Goal: Task Accomplishment & Management: Use online tool/utility

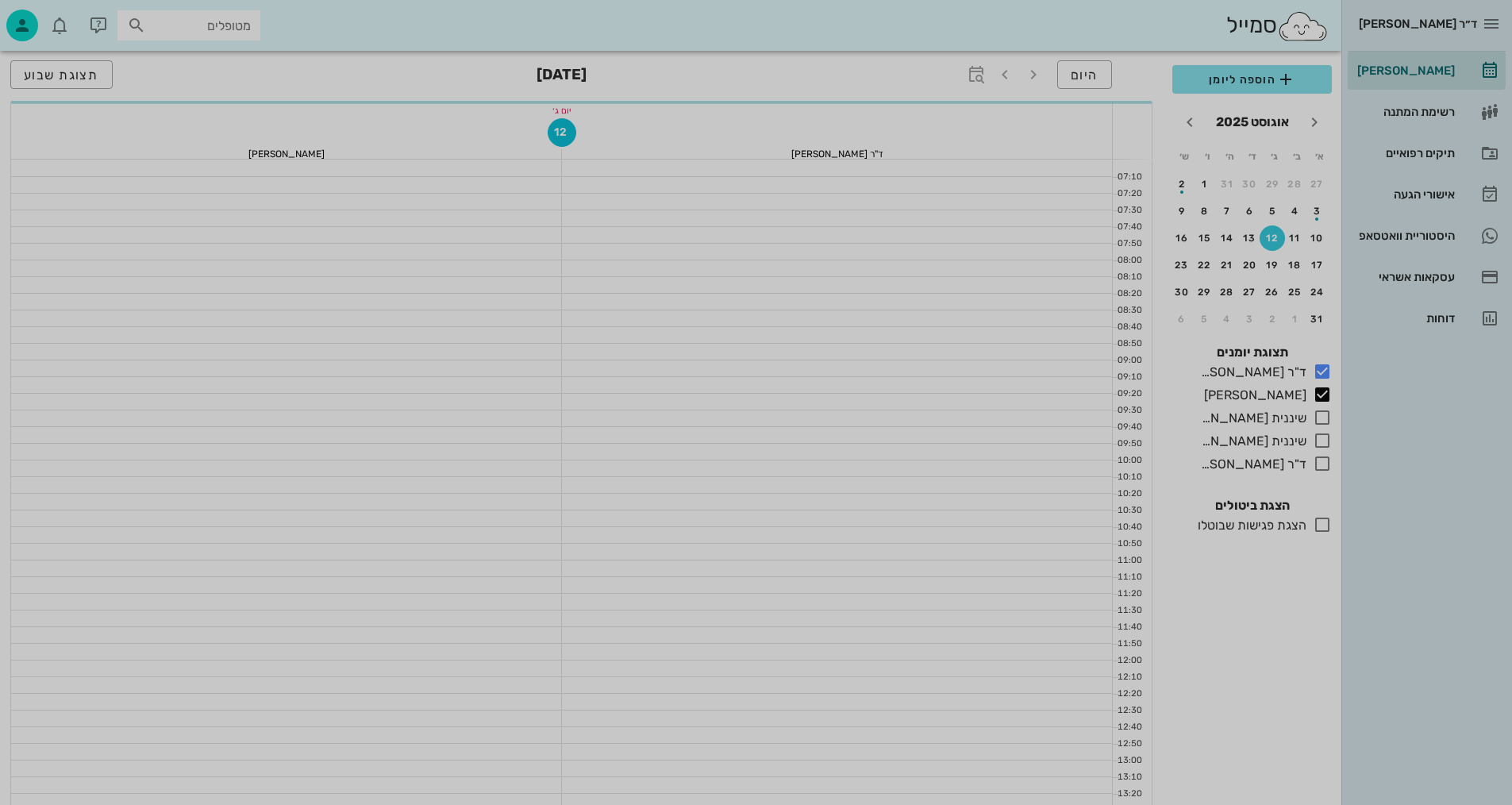
scroll to position [476, 0]
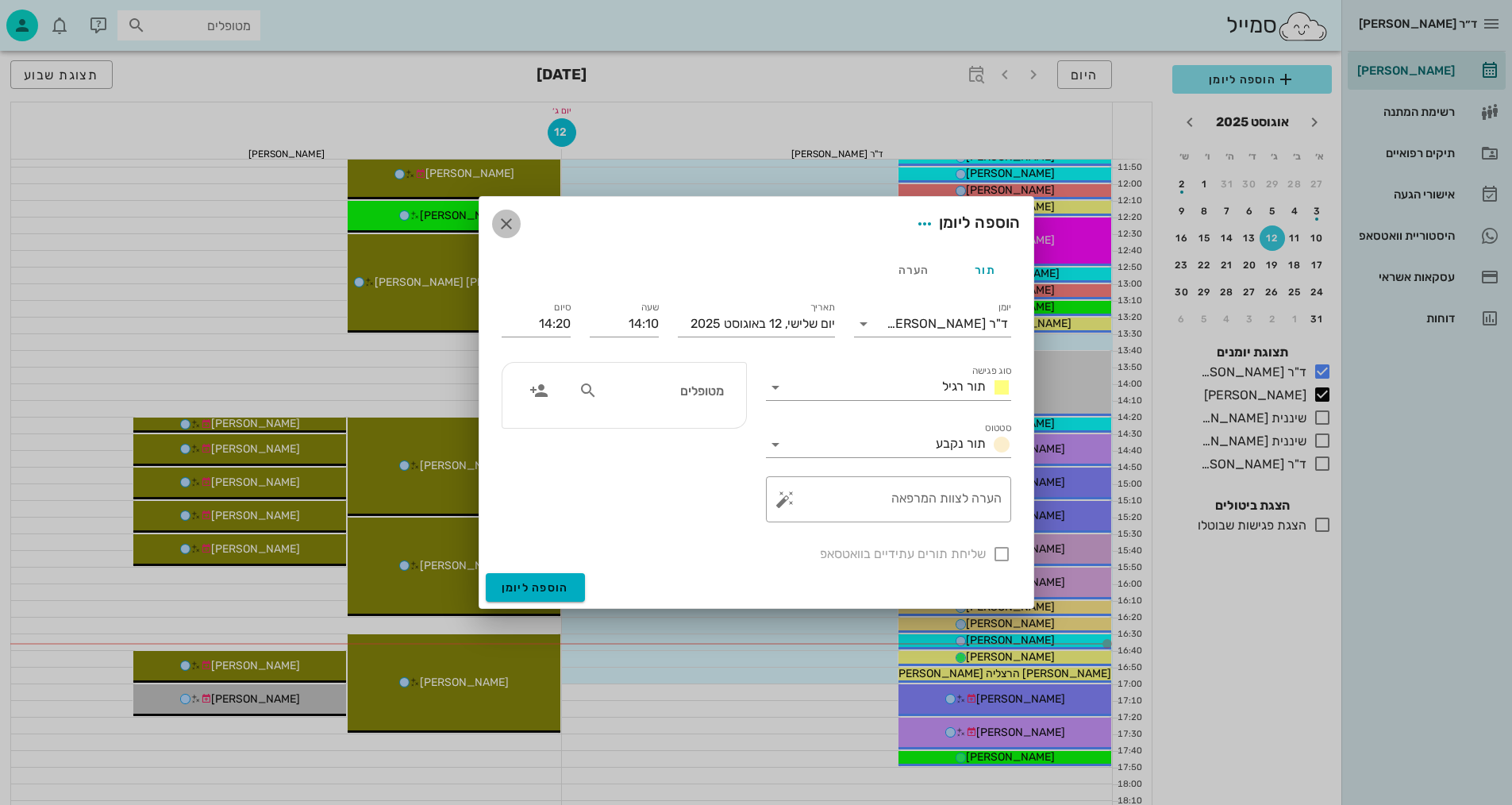
click at [503, 233] on icon "button" at bounding box center [506, 223] width 19 height 19
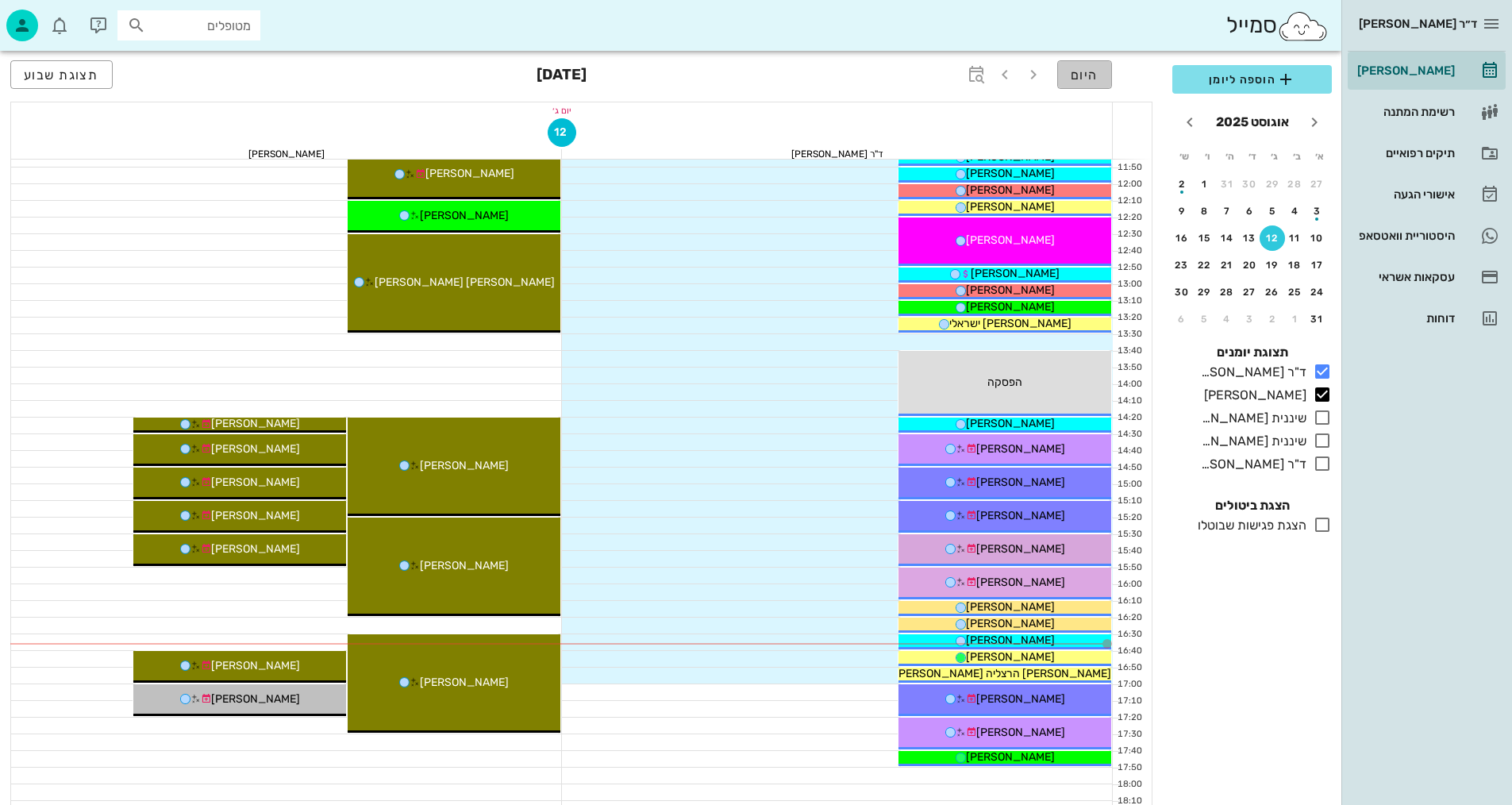
click at [1087, 77] on span "היום" at bounding box center [1084, 75] width 27 height 15
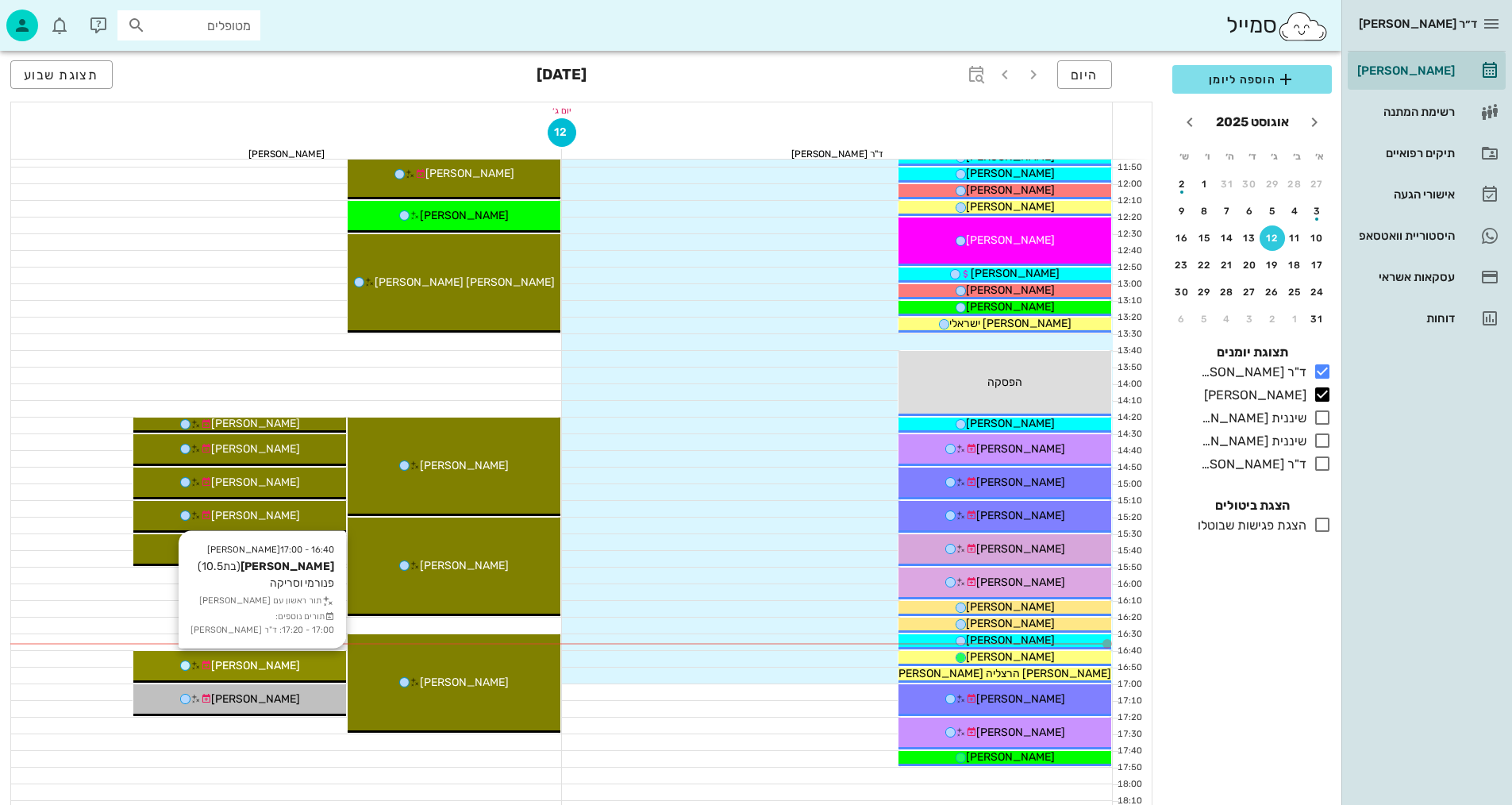
click at [298, 658] on div "נטע וייס" at bounding box center [240, 665] width 212 height 16
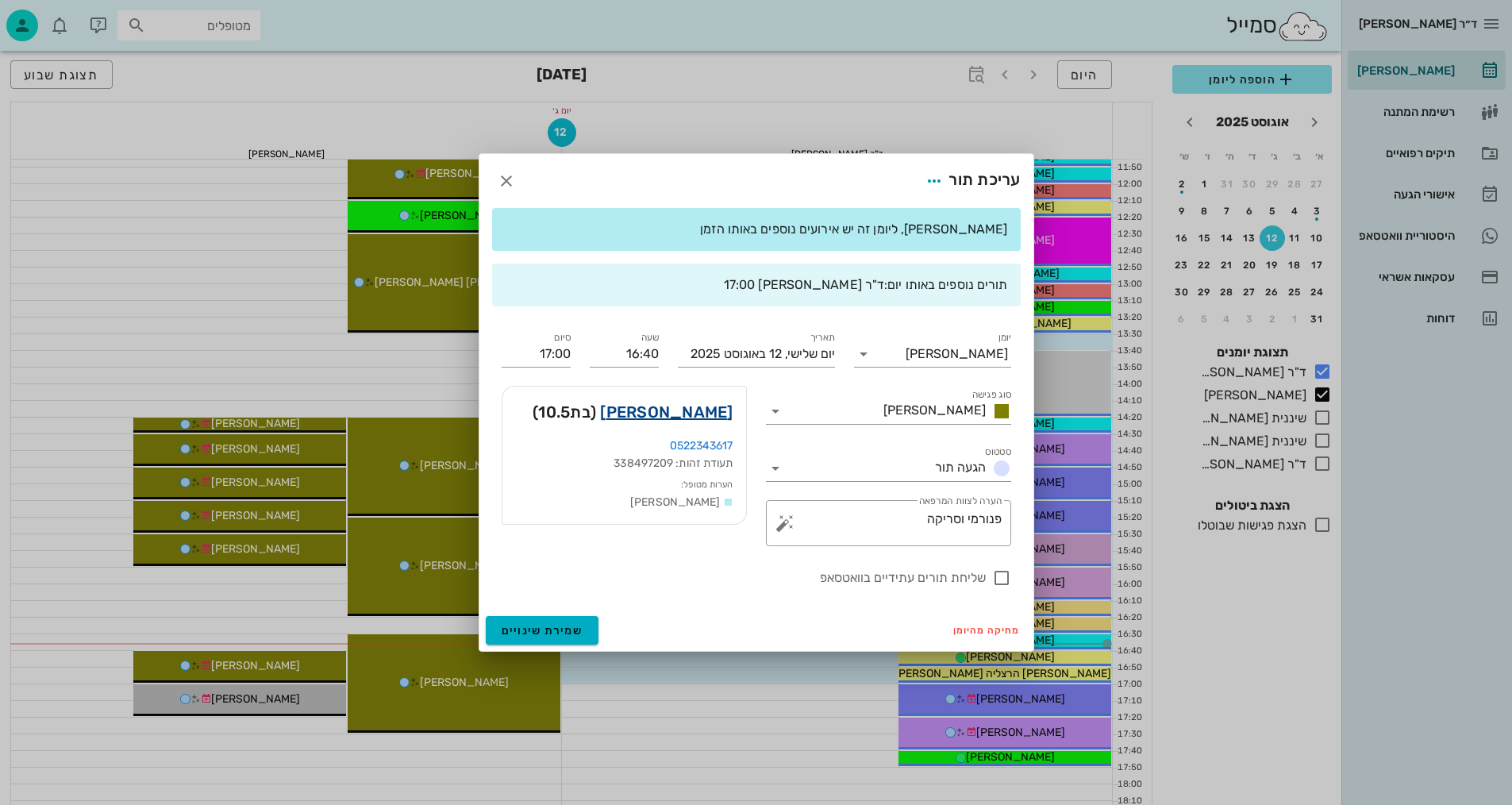
click at [702, 408] on link "נטע וייס" at bounding box center [666, 412] width 133 height 26
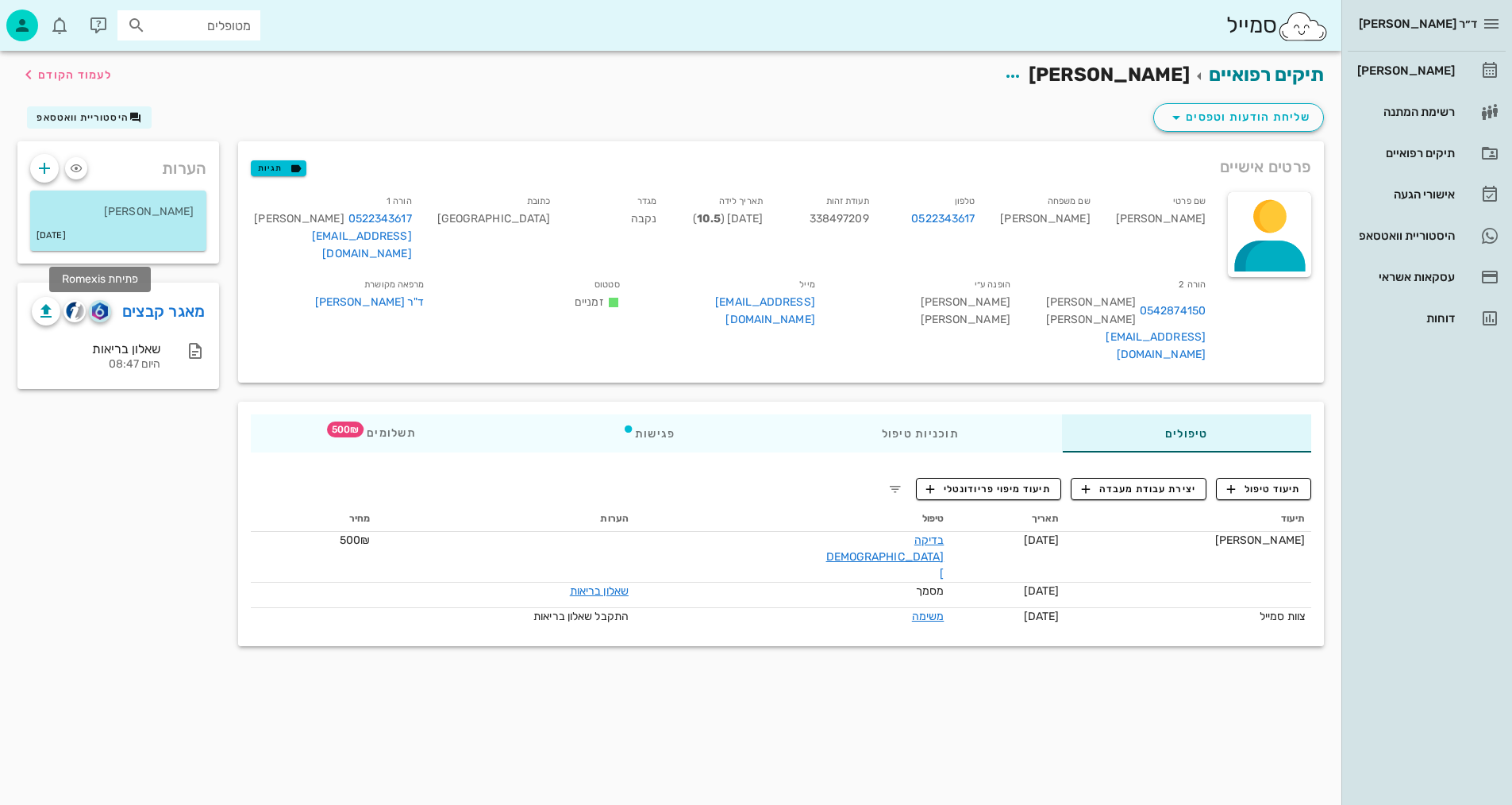
click at [102, 312] on img "button" at bounding box center [100, 310] width 15 height 17
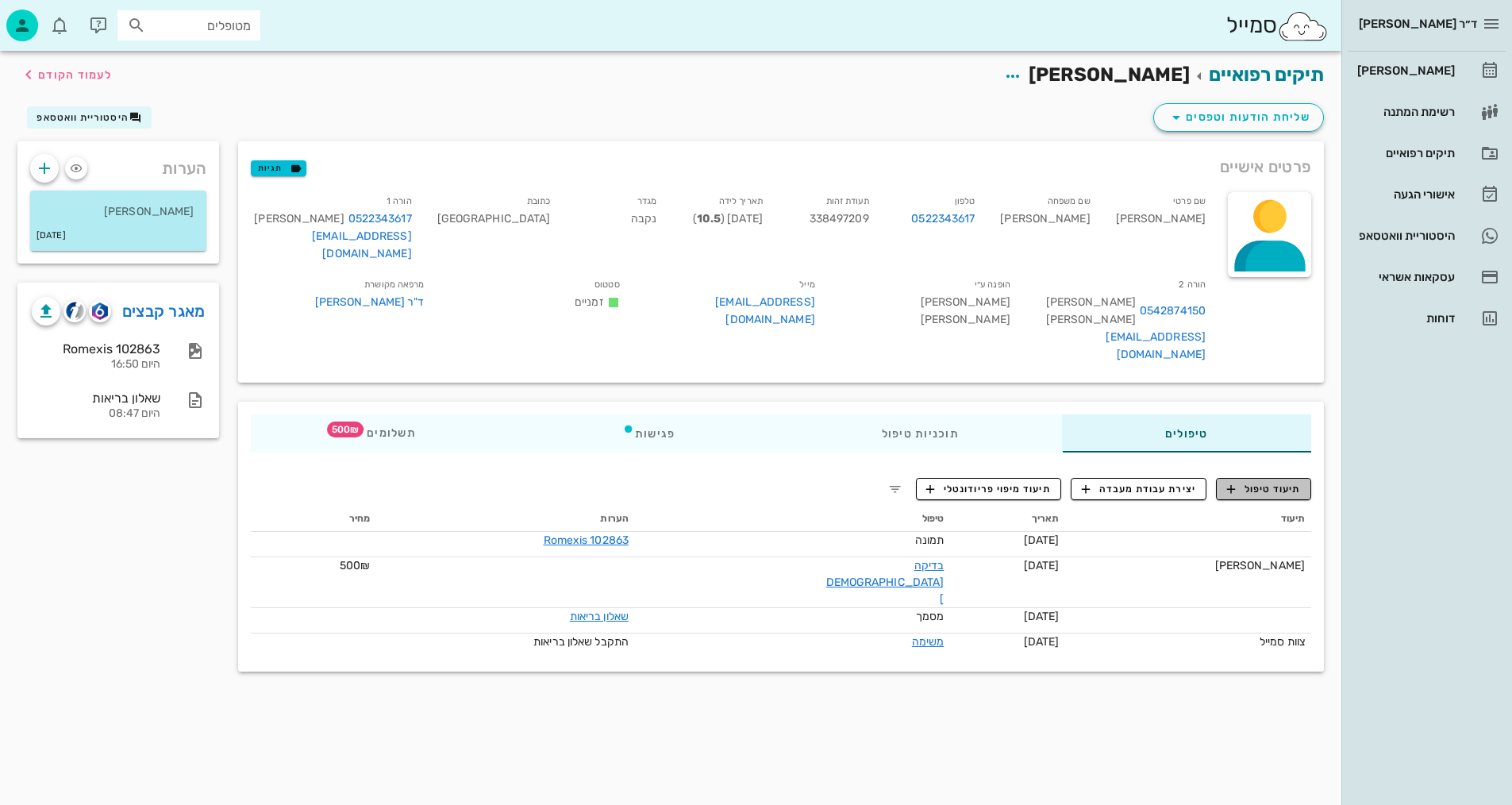
drag, startPoint x: 1263, startPoint y: 434, endPoint x: 1269, endPoint y: 440, distance: 8.5
click at [1264, 482] on span "תיעוד טיפול" at bounding box center [1264, 489] width 74 height 15
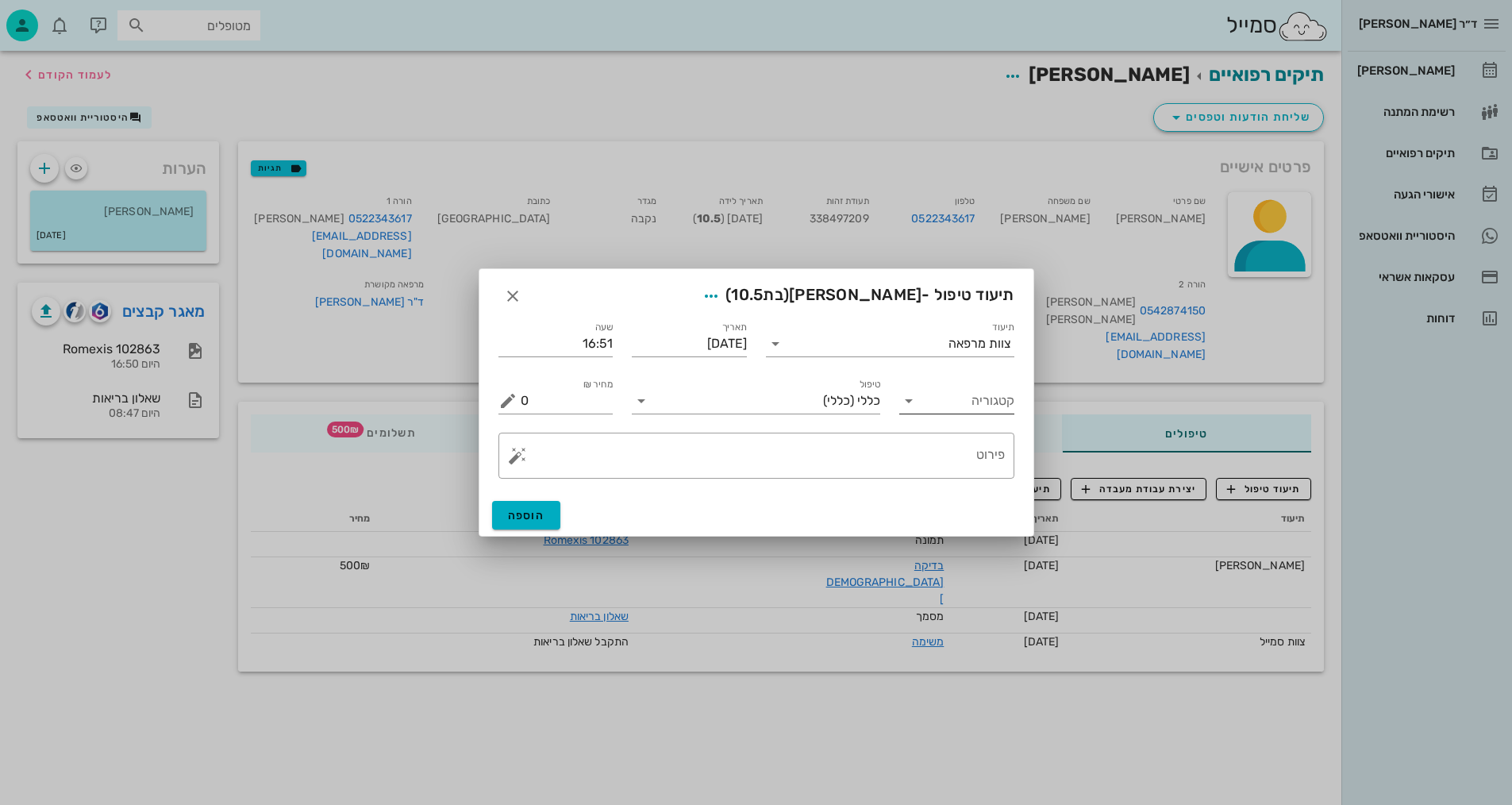
click at [966, 411] on input "קטגוריה" at bounding box center [970, 401] width 90 height 26
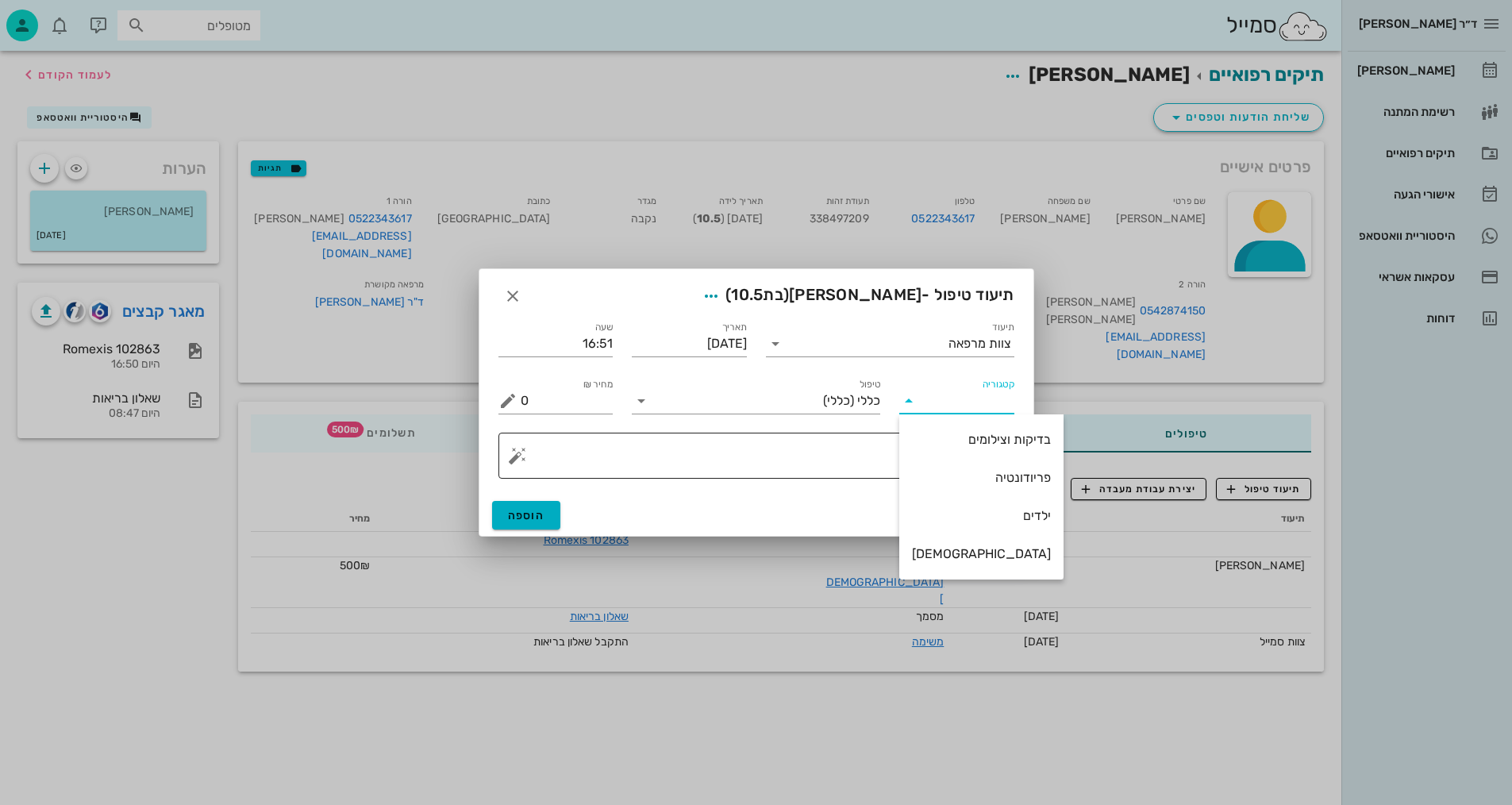
drag, startPoint x: 984, startPoint y: 442, endPoint x: 938, endPoint y: 443, distance: 46.0
click at [984, 442] on div "בדיקות וצילומים" at bounding box center [982, 439] width 139 height 15
type input "בדיקות וצילומים"
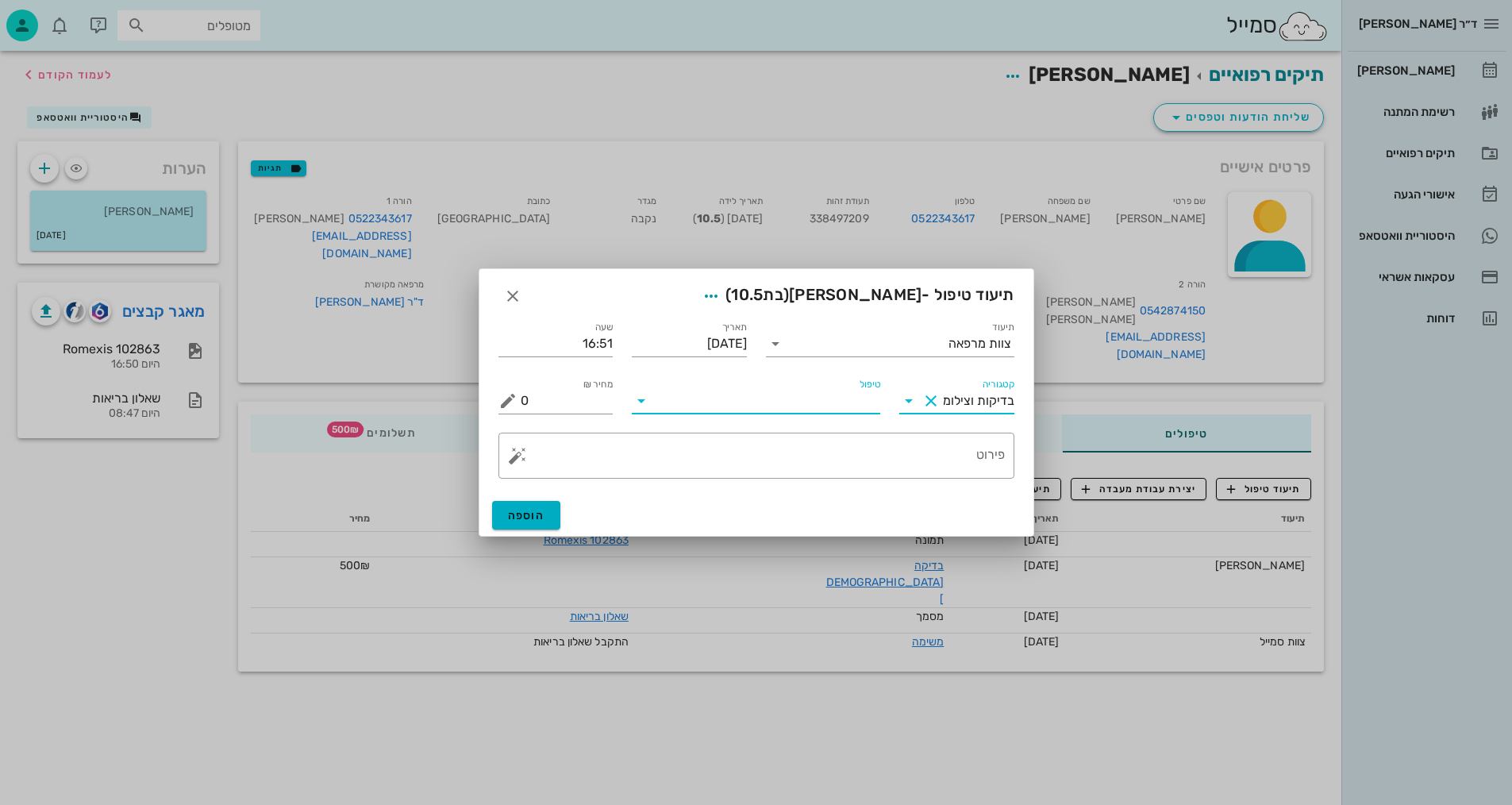
click at [864, 403] on input "טיפול" at bounding box center [767, 401] width 226 height 26
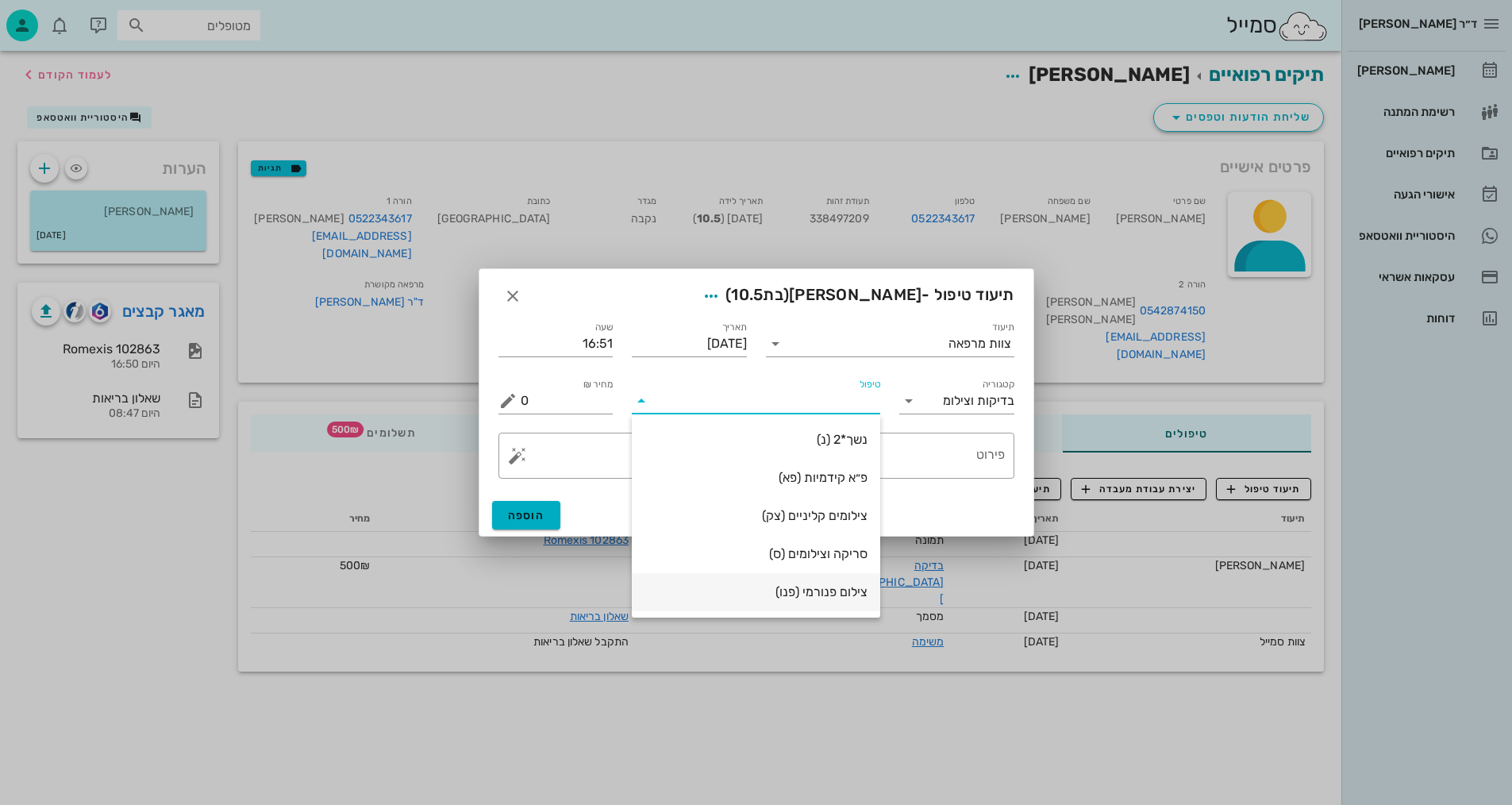
click at [834, 596] on div "צילום פנורמי (פנו)" at bounding box center [756, 592] width 223 height 15
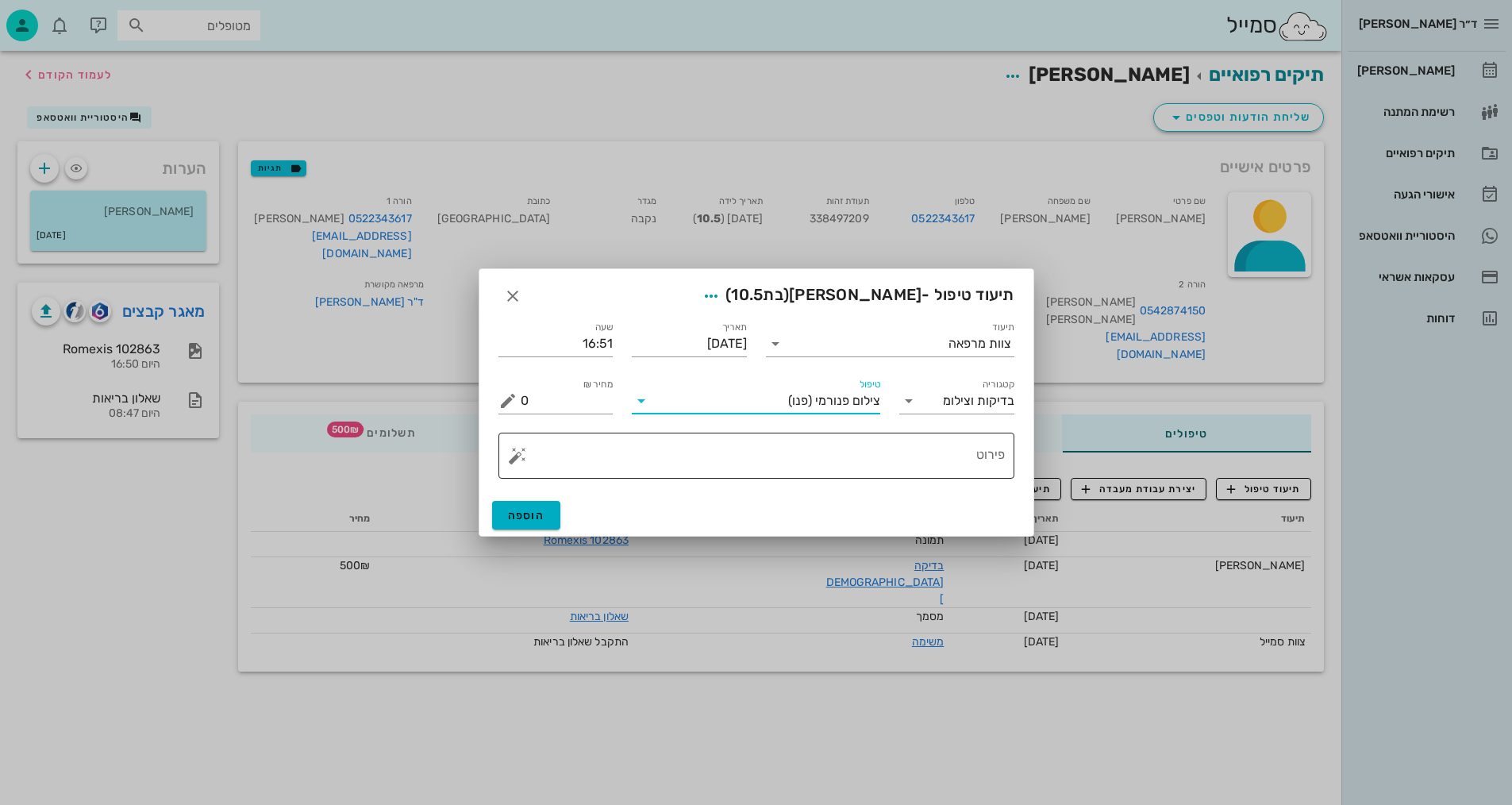
click at [972, 470] on textarea "פירוט" at bounding box center [762, 460] width 484 height 38
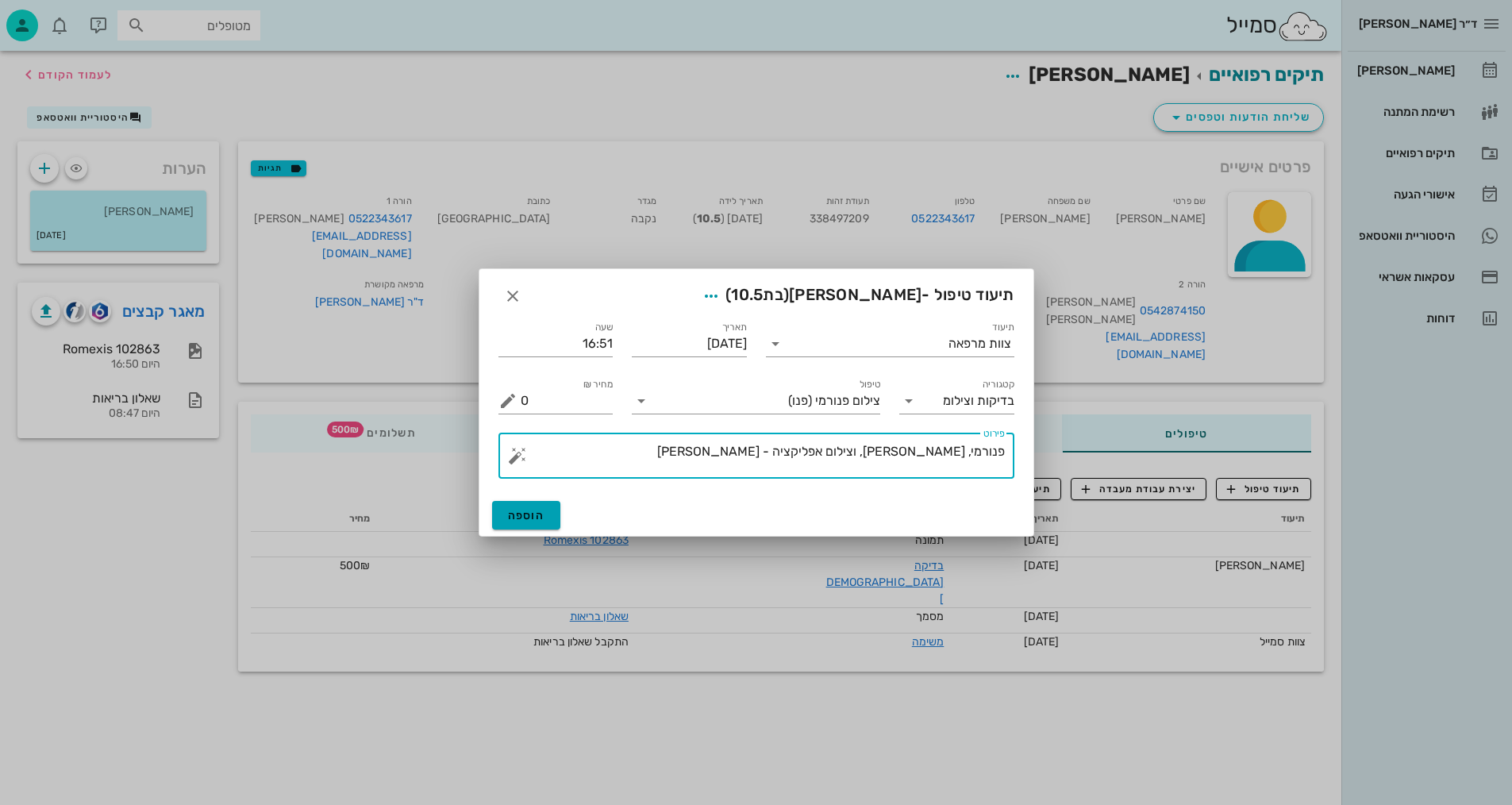
type textarea "פנורמי, סריקה, וצילום אפליקציה - שרה"
drag, startPoint x: 549, startPoint y: 508, endPoint x: 544, endPoint y: 492, distance: 16.8
click at [549, 508] on button "הוספה" at bounding box center [526, 515] width 69 height 28
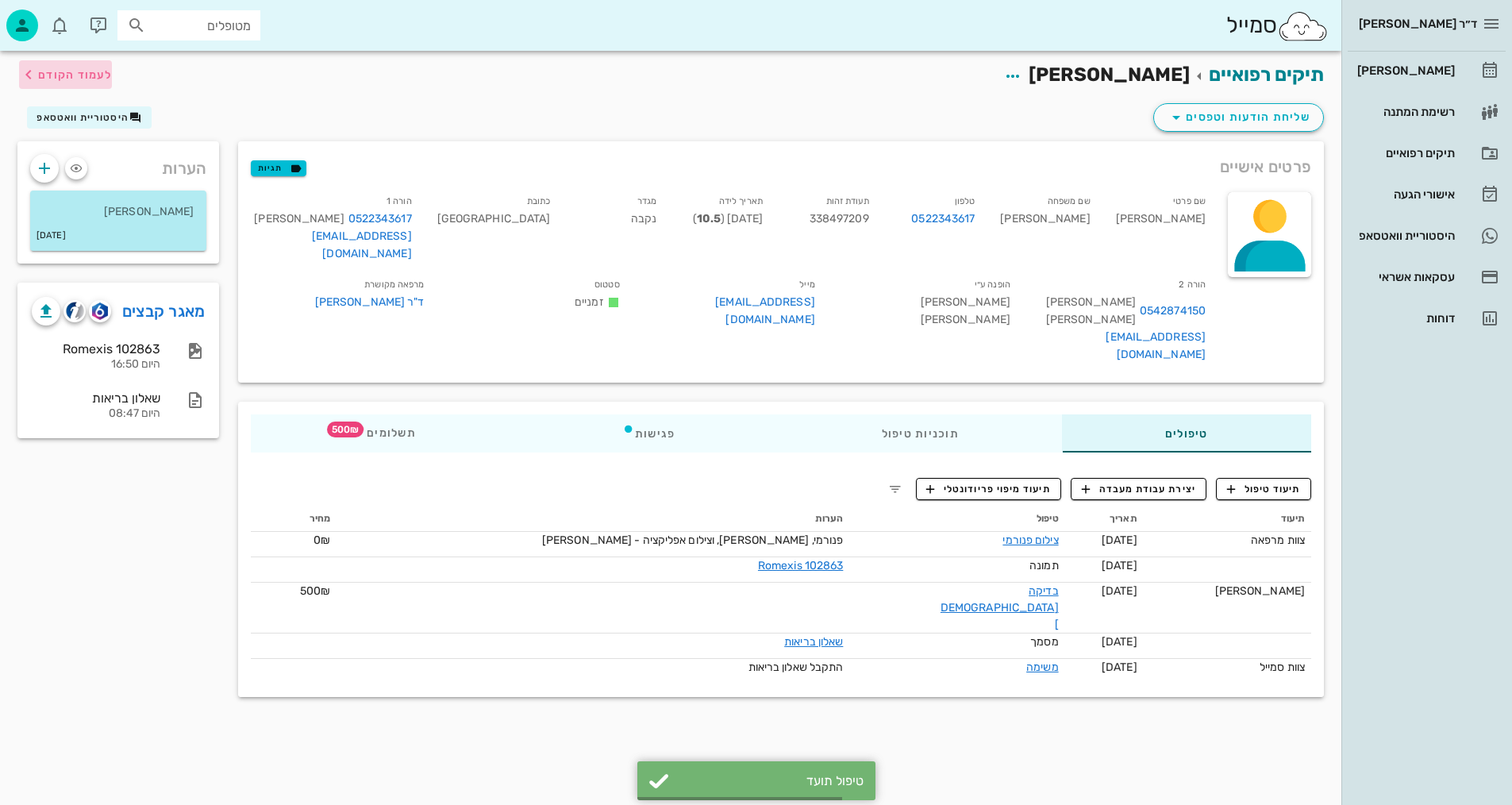
click at [71, 77] on span "לעמוד הקודם" at bounding box center [75, 75] width 74 height 14
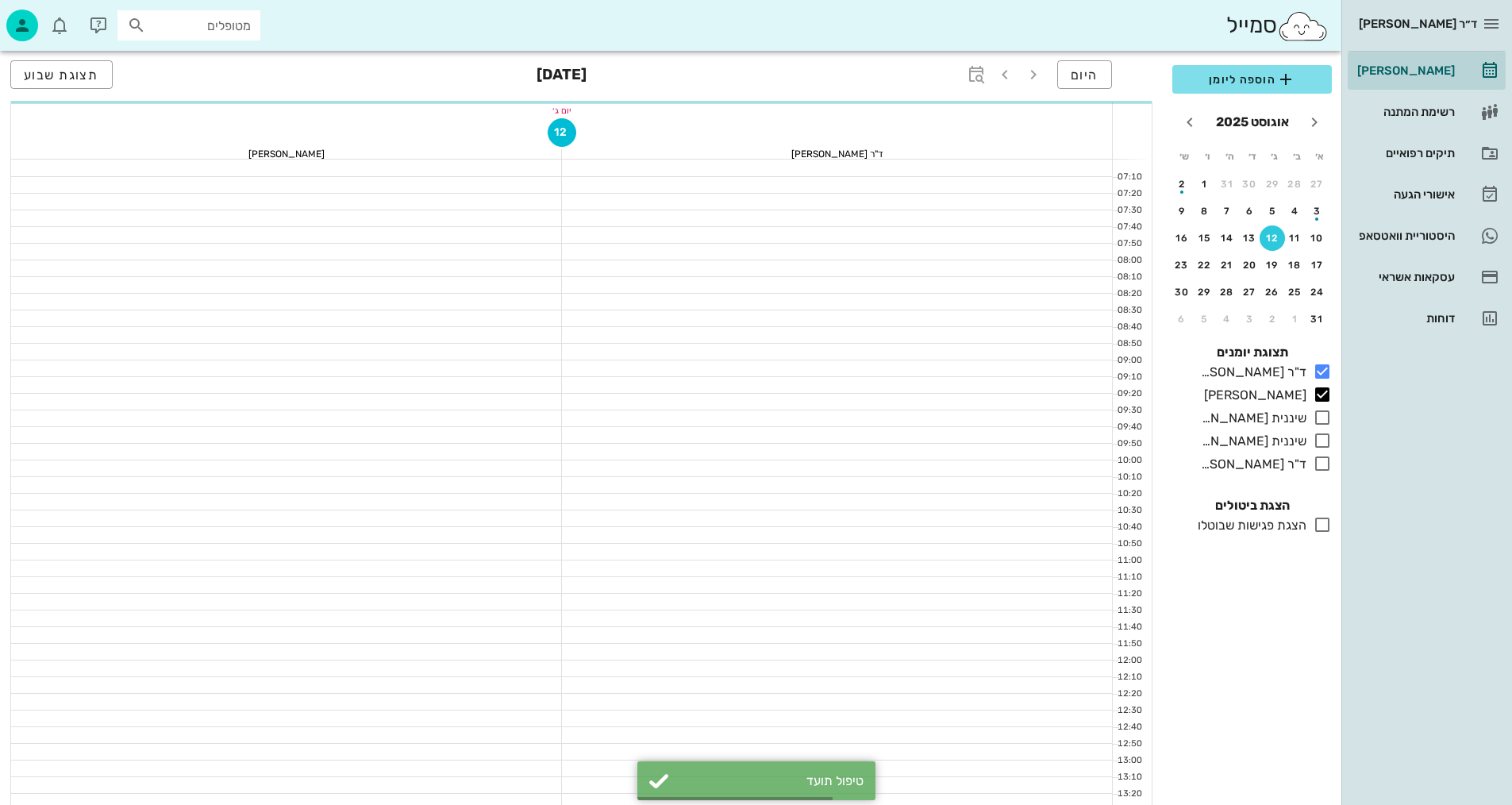
scroll to position [476, 0]
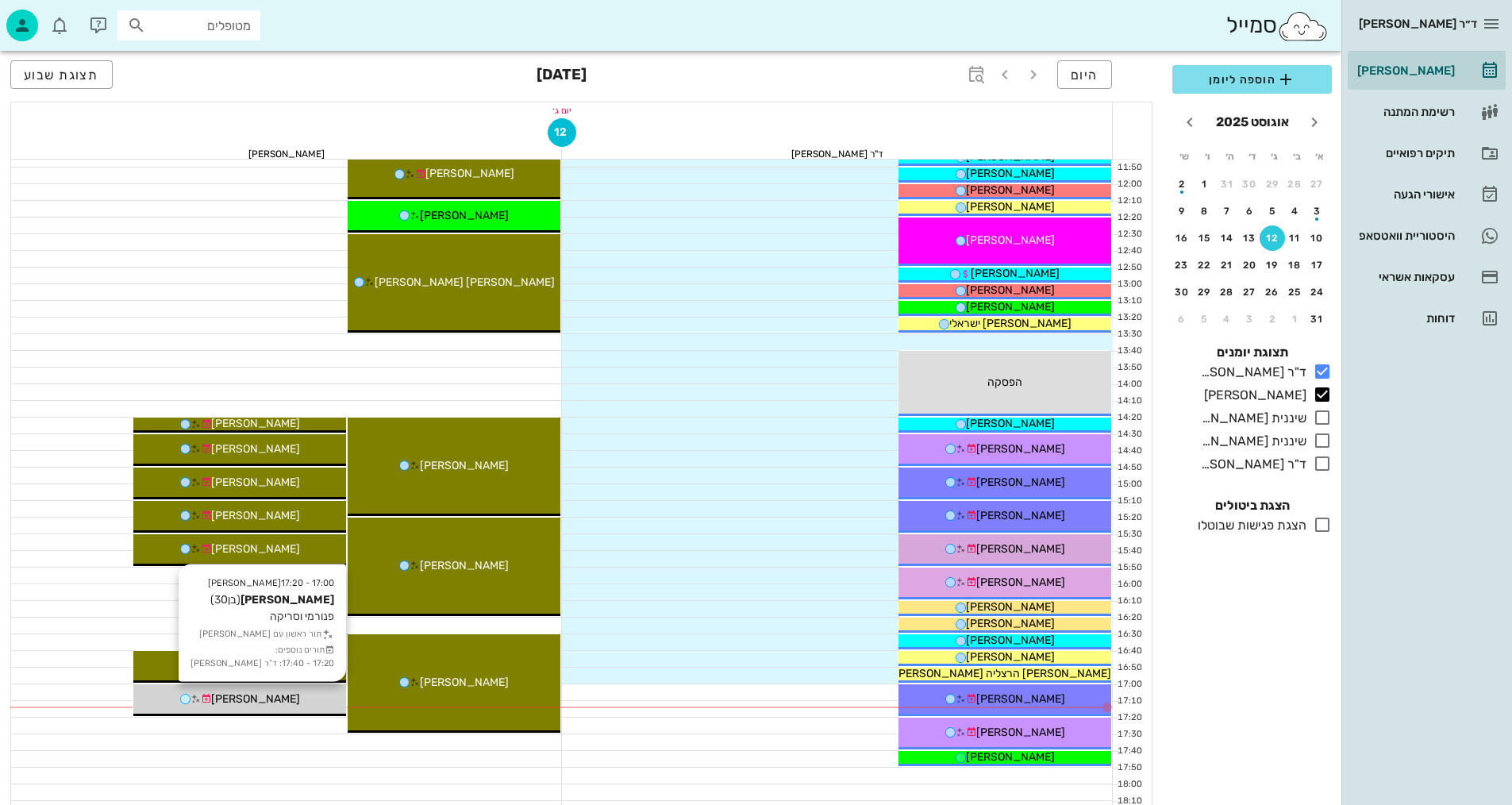
click at [211, 697] on icon at bounding box center [205, 698] width 10 height 10
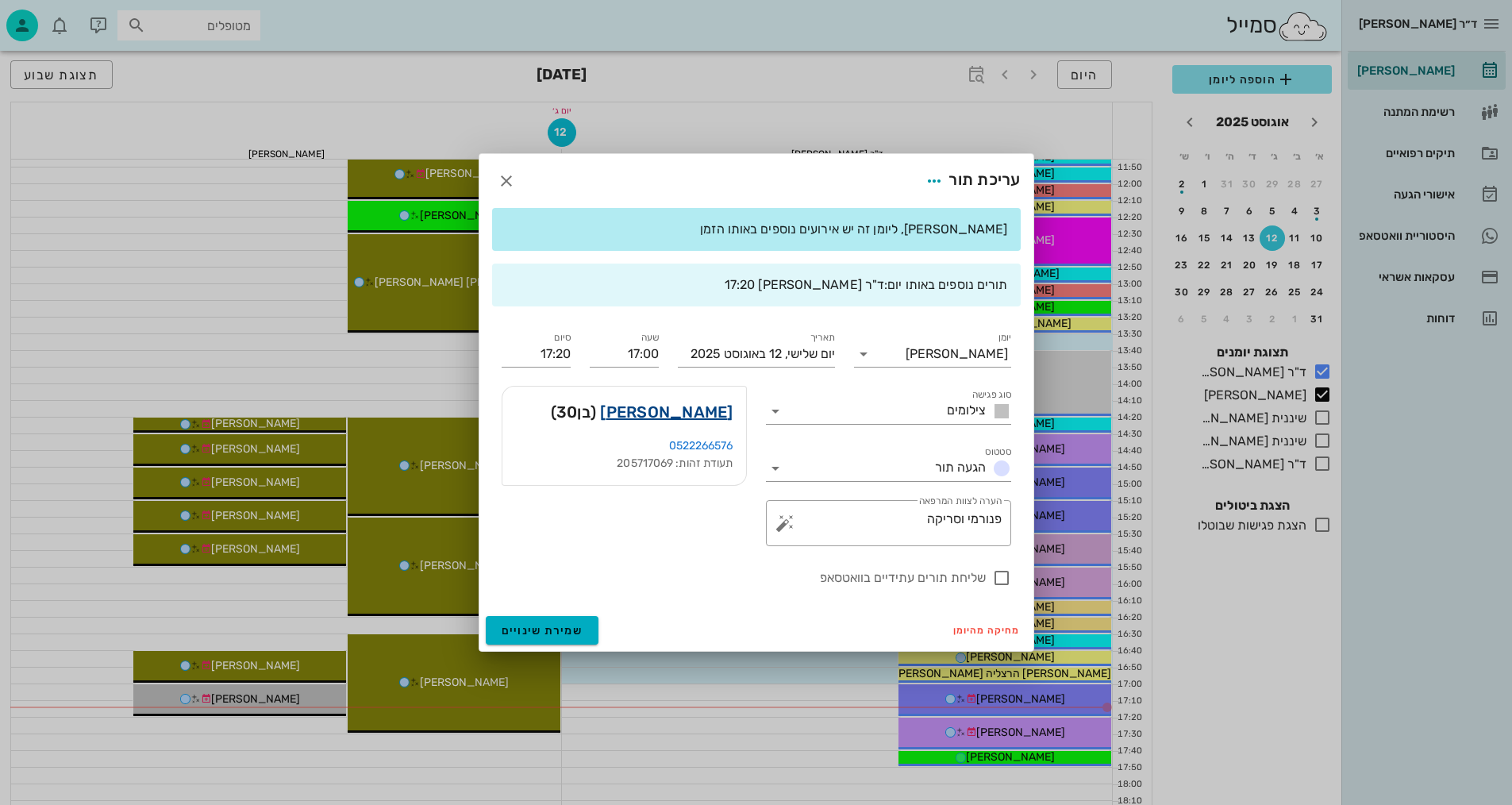
click at [700, 415] on link "ניב וקנין" at bounding box center [666, 412] width 133 height 26
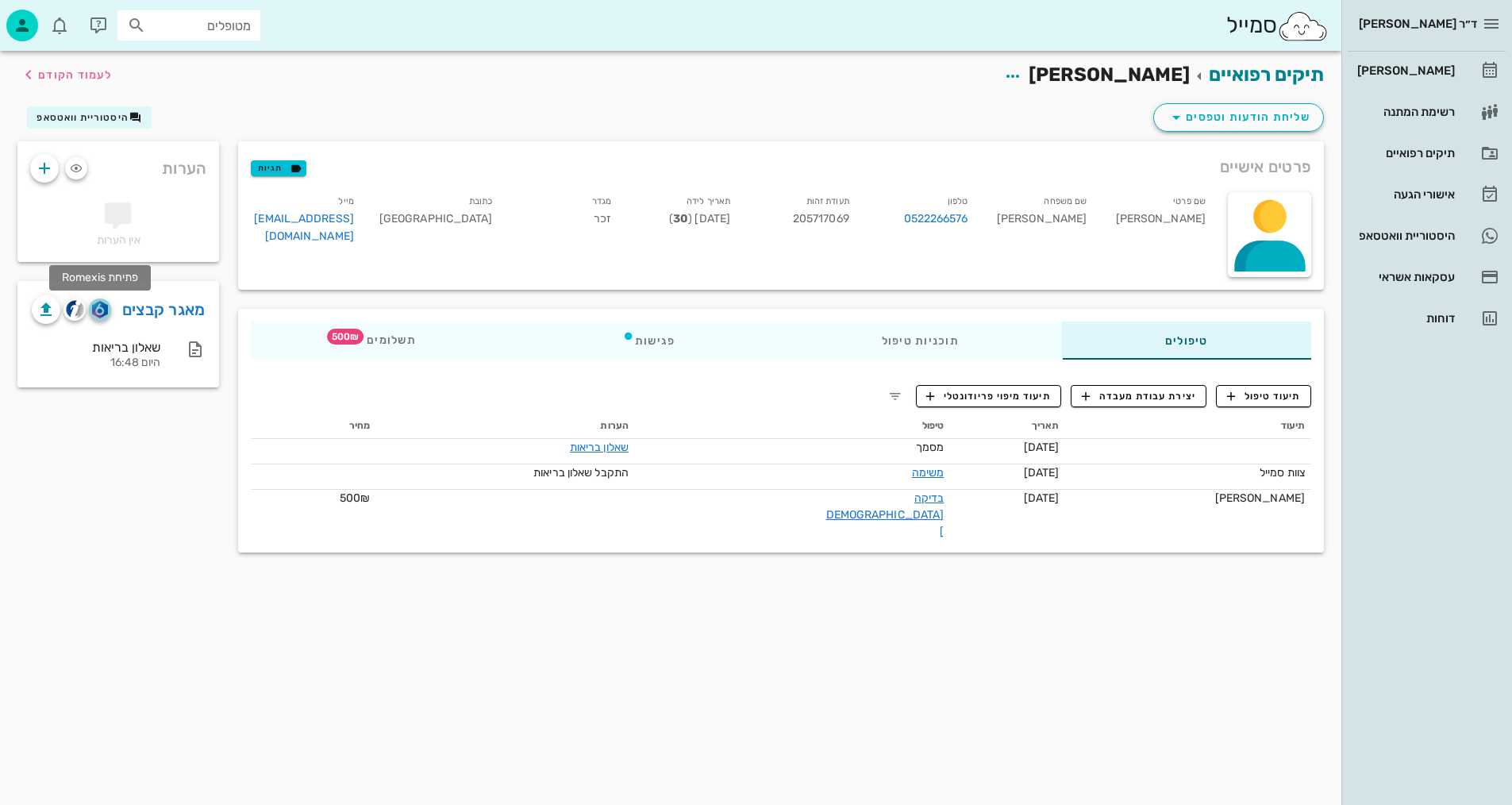
click at [105, 306] on img "button" at bounding box center [100, 309] width 15 height 17
click at [1254, 402] on span "תיעוד טיפול" at bounding box center [1264, 397] width 74 height 15
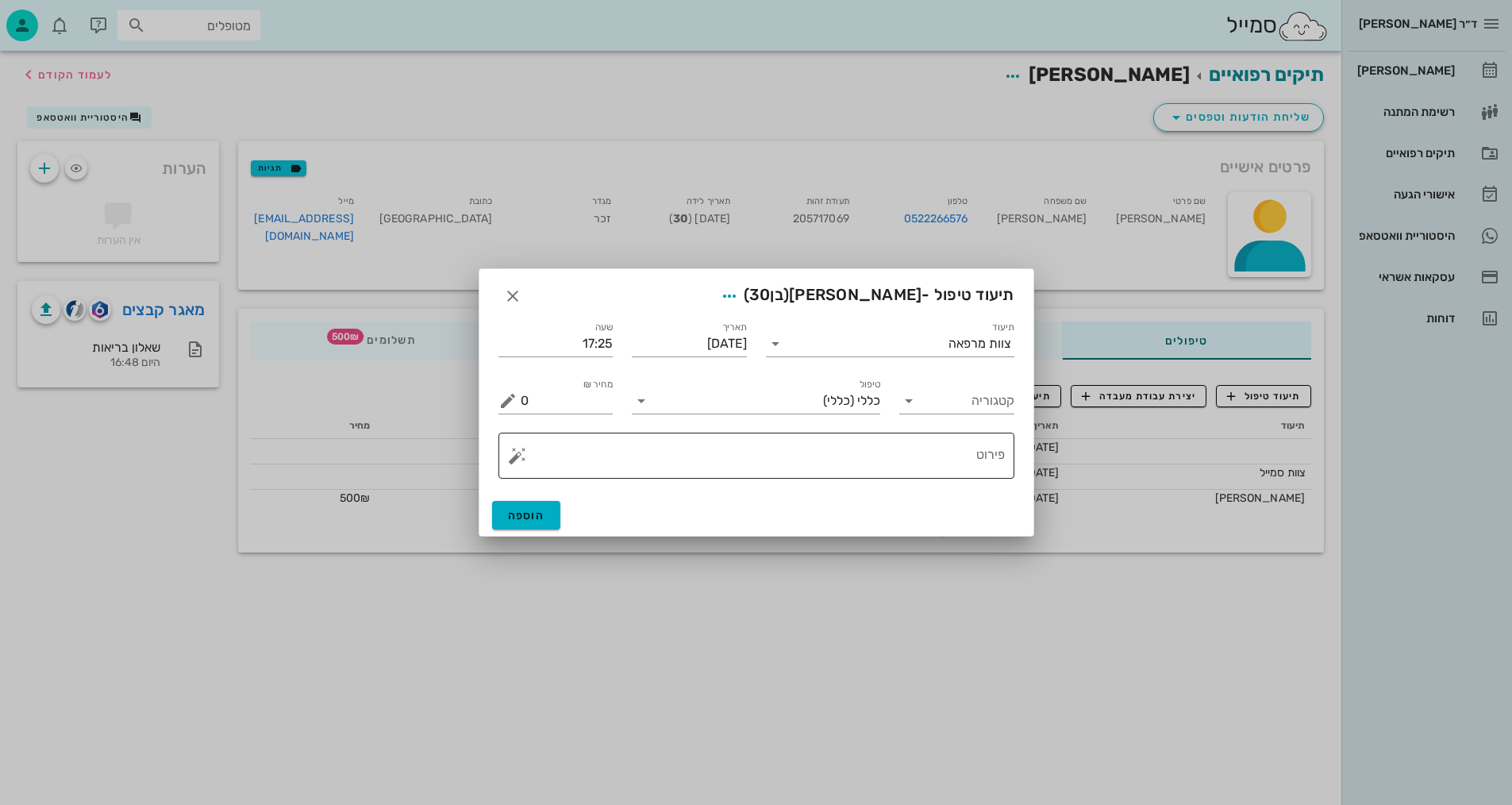
click at [886, 455] on textarea "פירוט" at bounding box center [762, 460] width 484 height 38
click at [961, 395] on input "קטגוריה" at bounding box center [970, 401] width 90 height 26
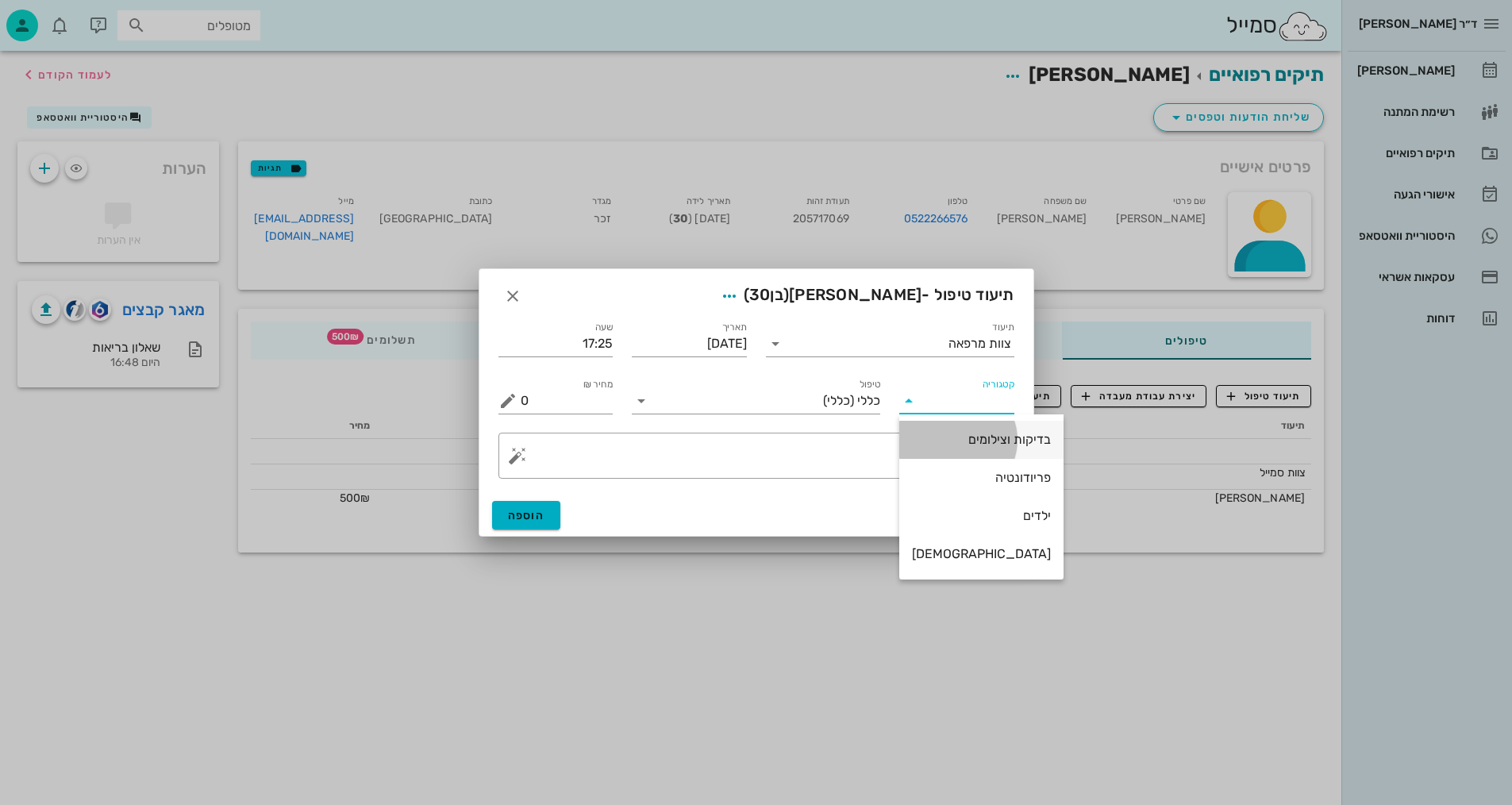
click at [982, 443] on div "בדיקות וצילומים" at bounding box center [982, 439] width 139 height 15
type input "בדיקות וצילומים"
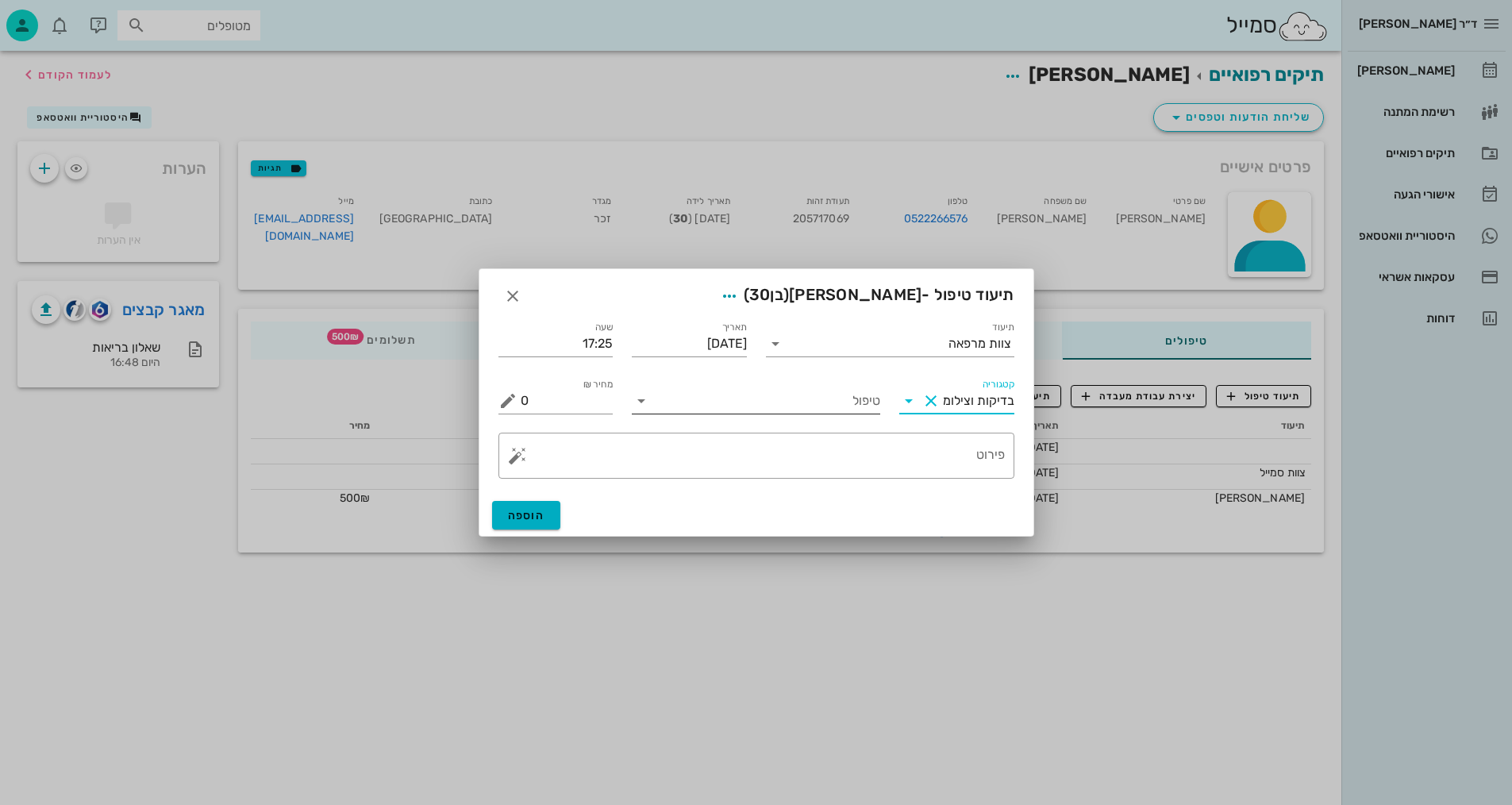
click at [826, 401] on input "טיפול" at bounding box center [767, 401] width 226 height 26
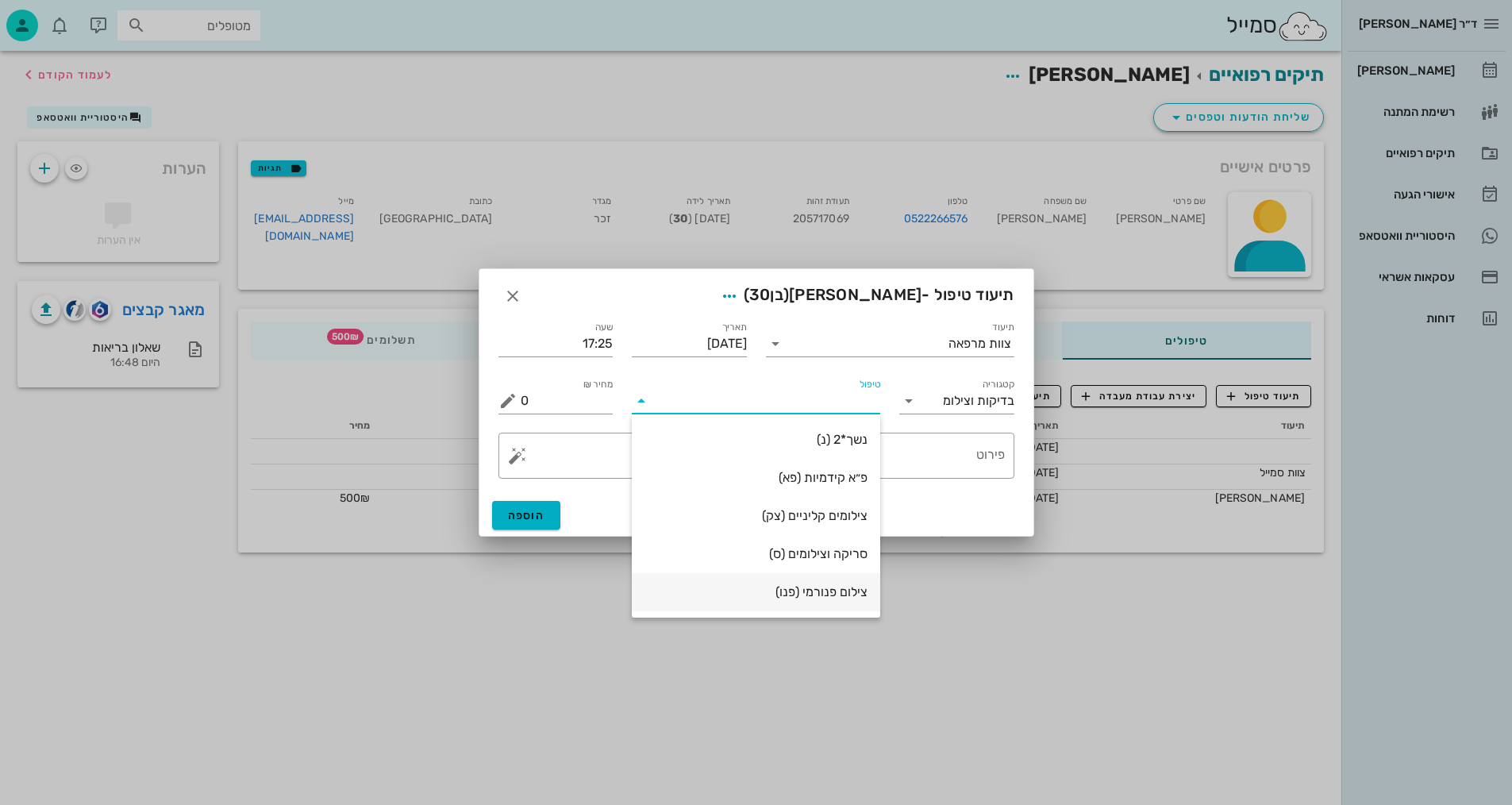
click at [805, 595] on div "צילום פנורמי (פנו)" at bounding box center [756, 592] width 223 height 15
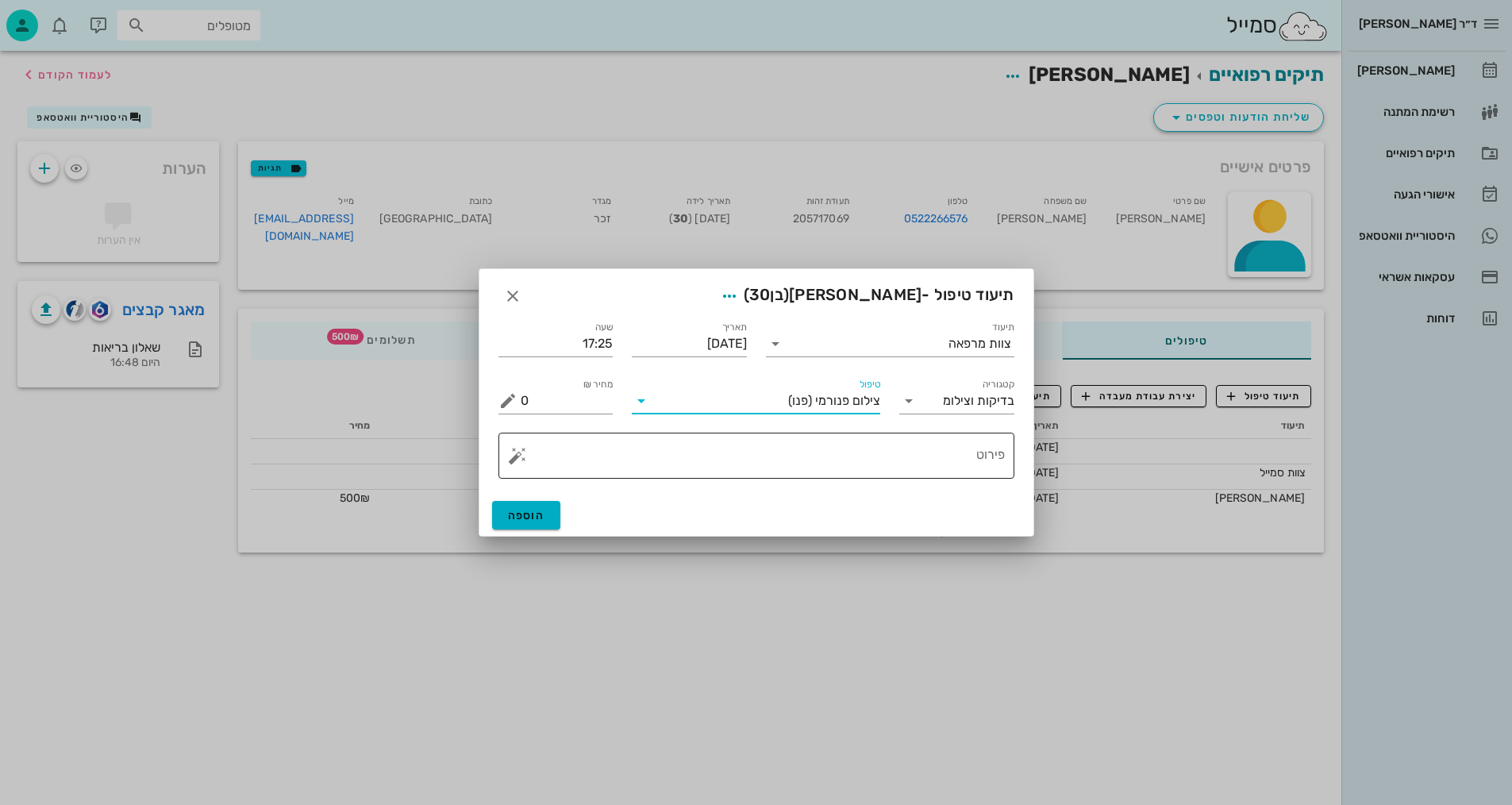
click at [978, 456] on textarea "פירוט" at bounding box center [762, 460] width 484 height 38
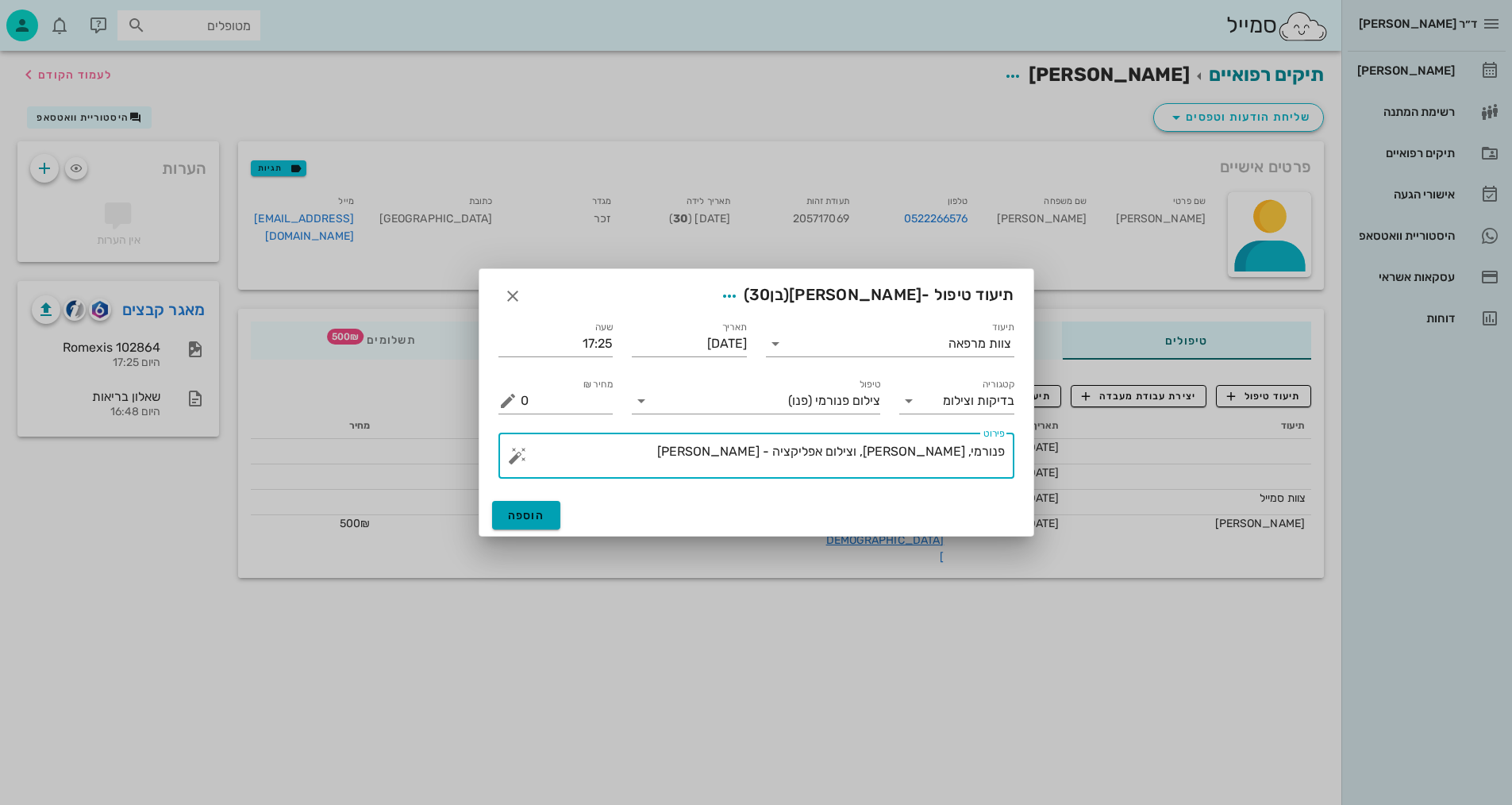
type textarea "פנורמי, סריקה, וצילום אפליקציה - שרה"
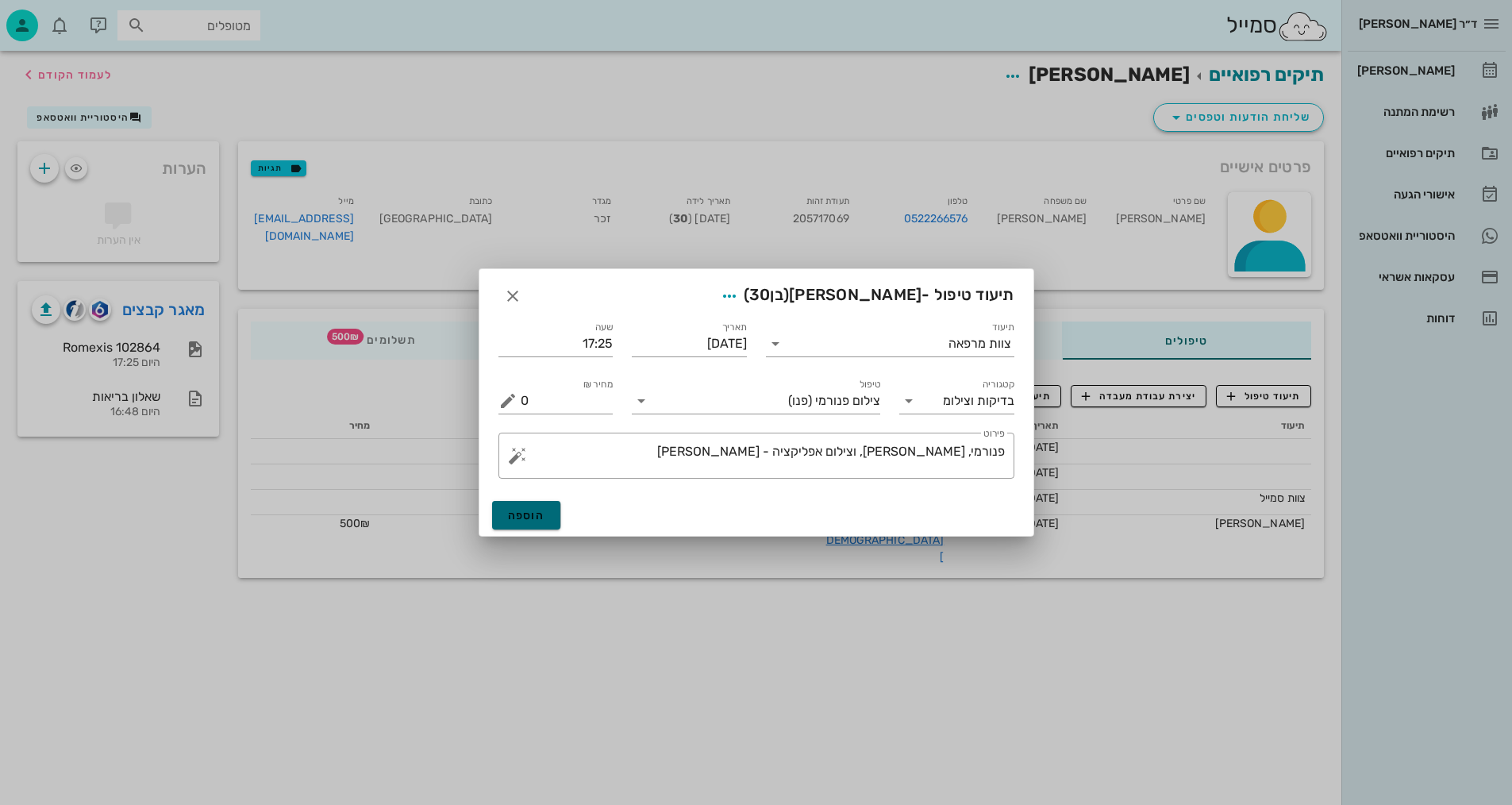
click at [552, 502] on button "הוספה" at bounding box center [526, 515] width 69 height 28
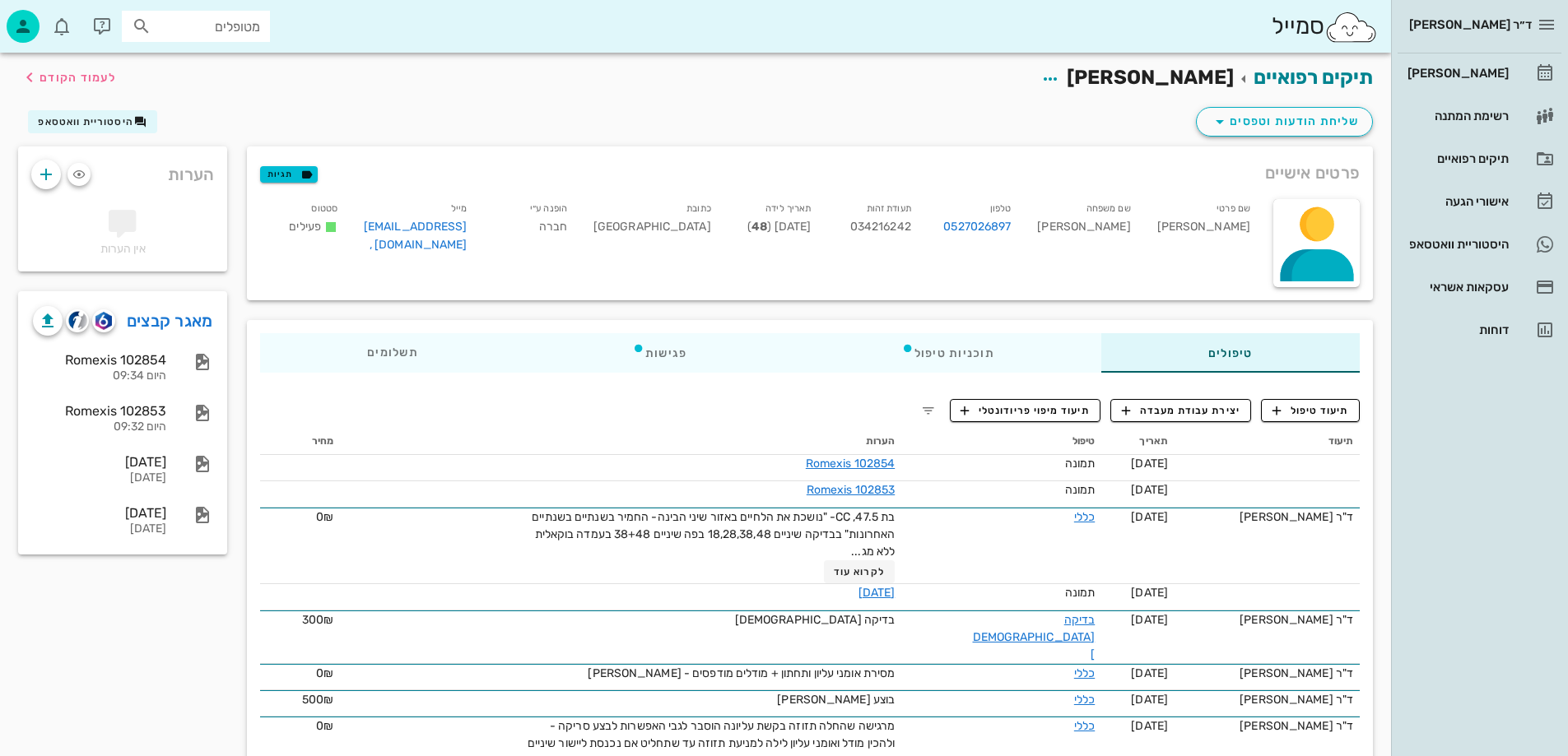
scroll to position [99, 0]
